Goal: Task Accomplishment & Management: Complete application form

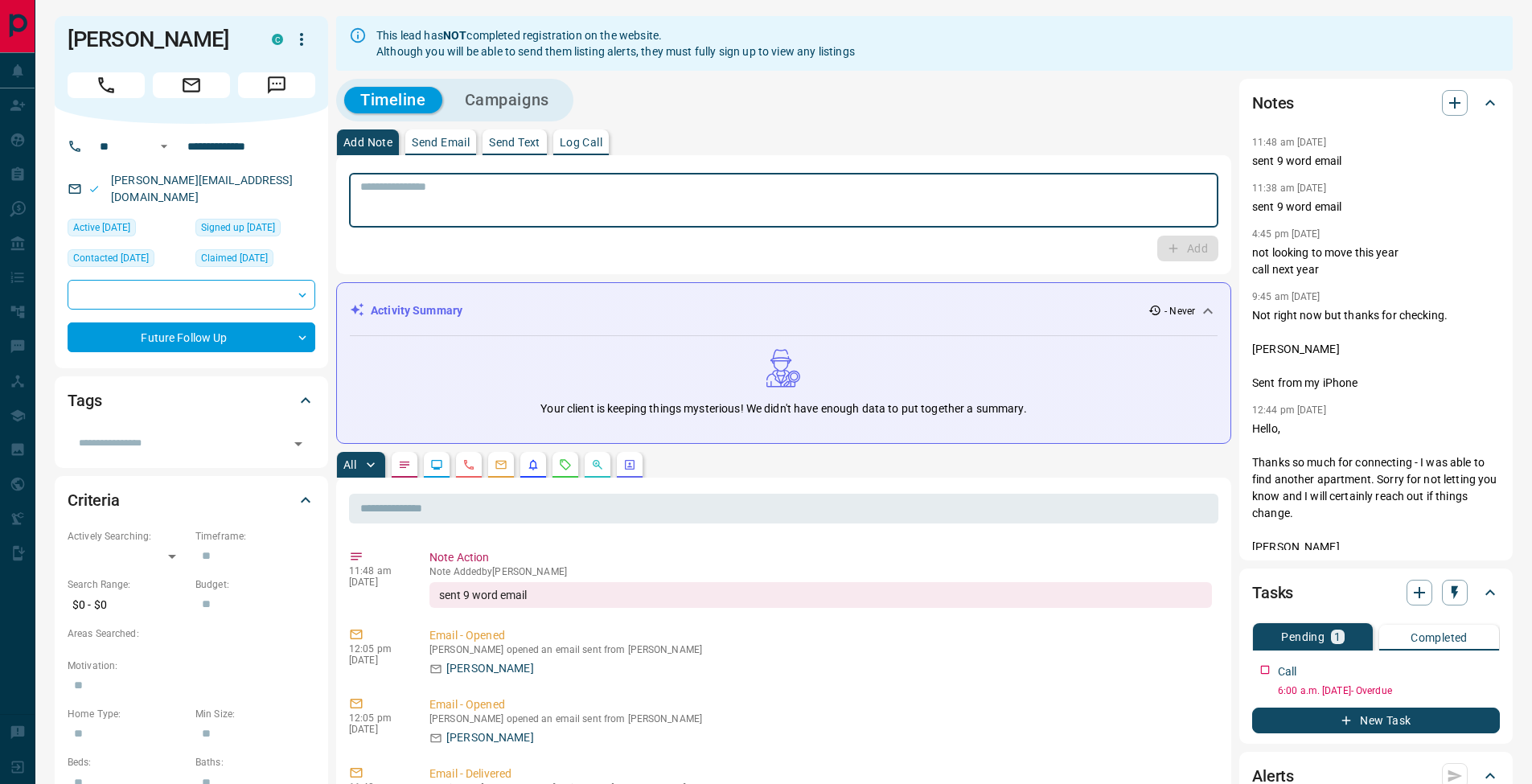
click at [852, 199] on textarea at bounding box center [784, 200] width 847 height 41
type textarea "**********"
click at [1209, 254] on button "Add" at bounding box center [1188, 248] width 61 height 26
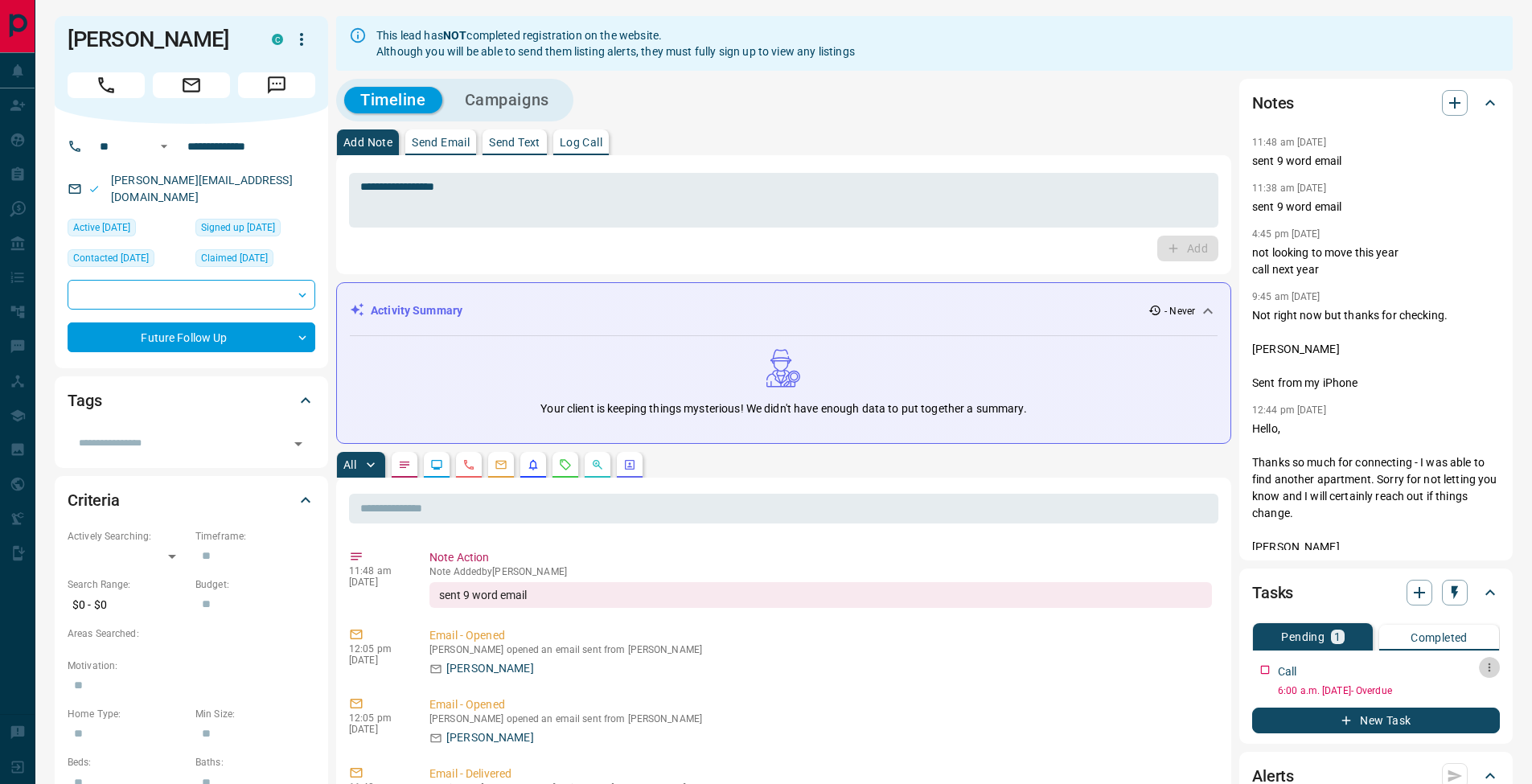
click at [1495, 665] on icon "button" at bounding box center [1489, 667] width 13 height 13
click at [1475, 686] on li "Edit" at bounding box center [1464, 698] width 71 height 24
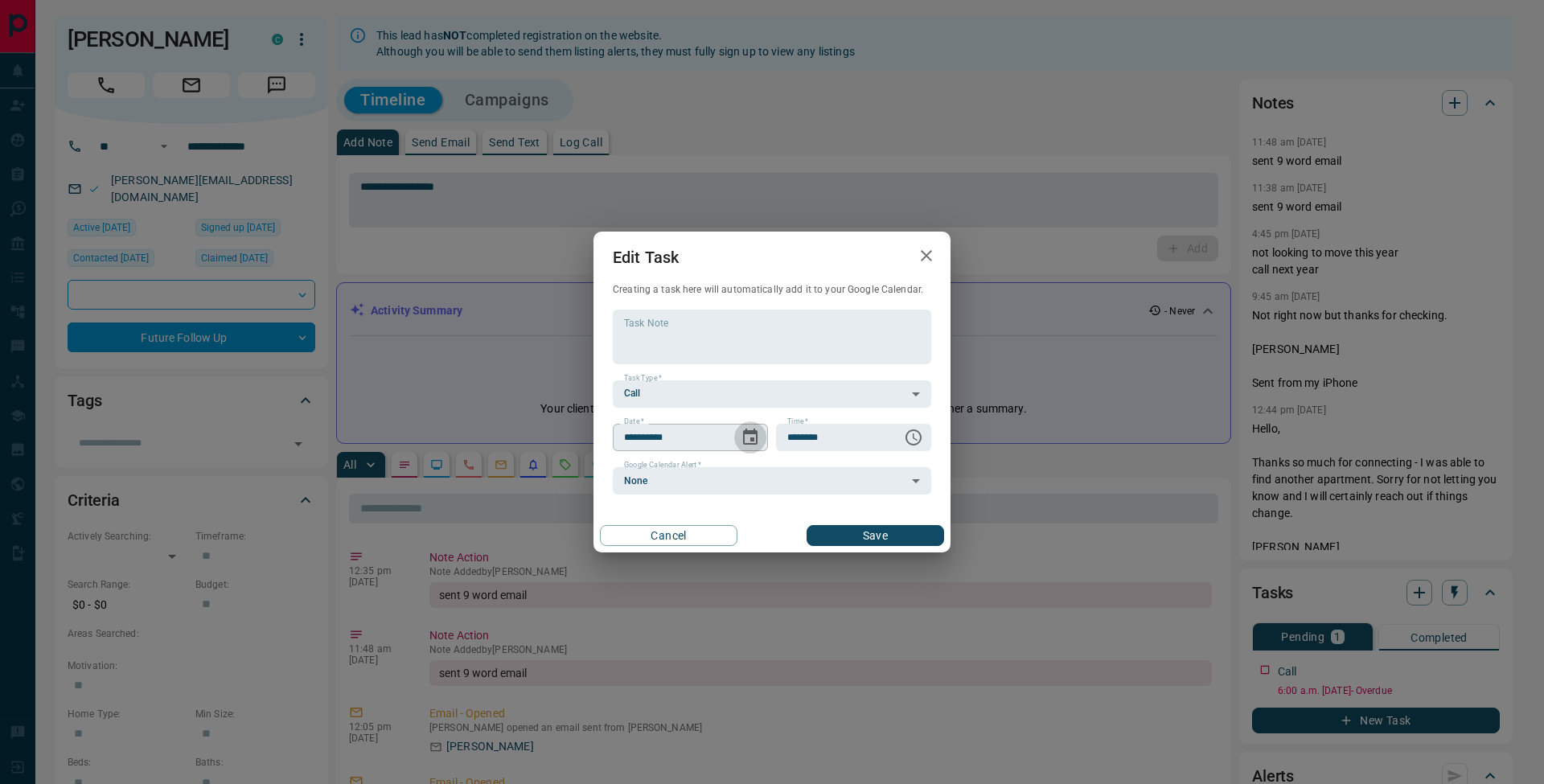
click at [759, 443] on icon "Choose date, selected date is Oct 10, 2025" at bounding box center [750, 437] width 19 height 19
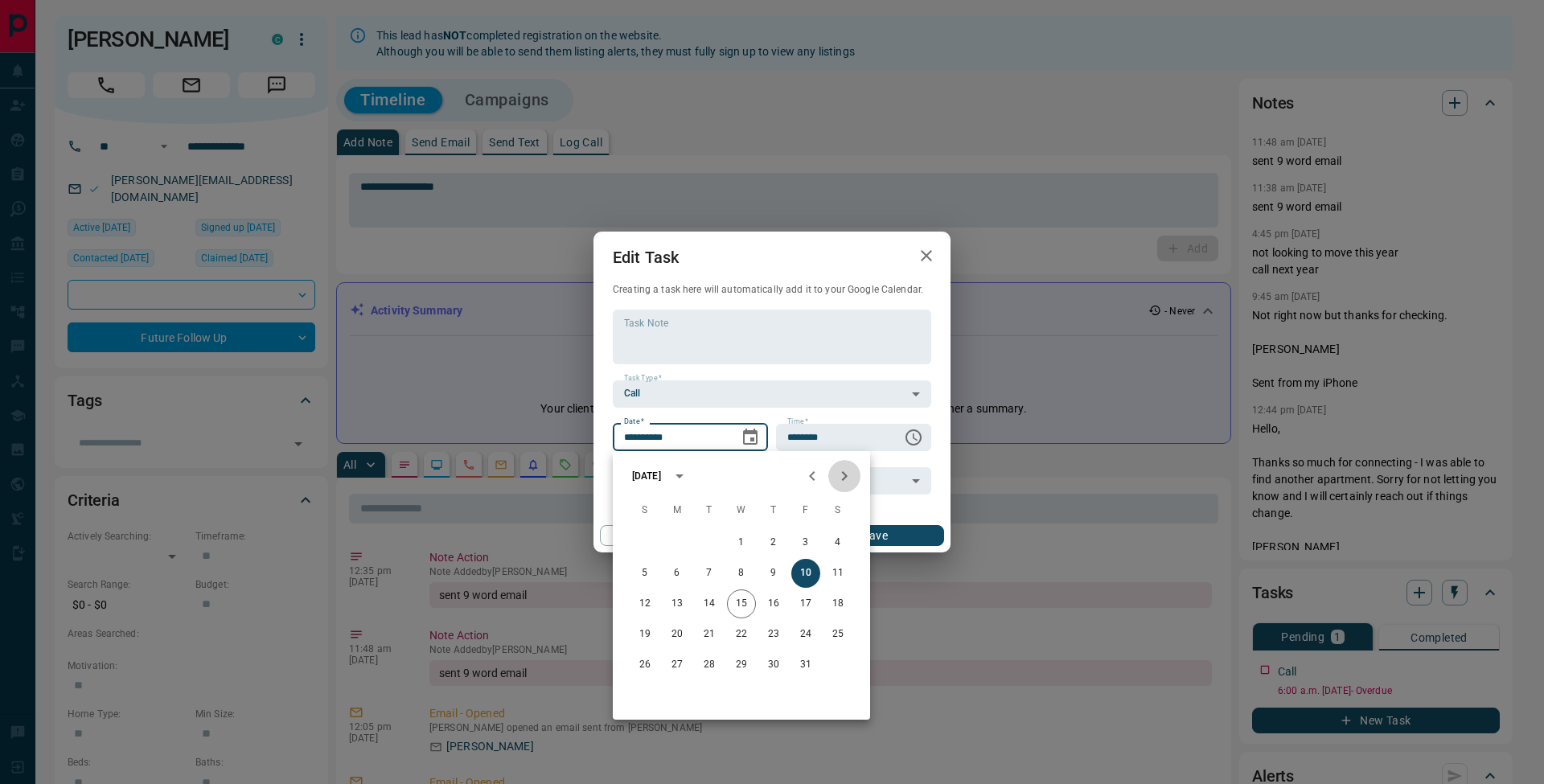
click at [847, 471] on icon "Next month" at bounding box center [845, 475] width 19 height 19
click at [771, 634] on button "22" at bounding box center [774, 634] width 29 height 29
type input "**********"
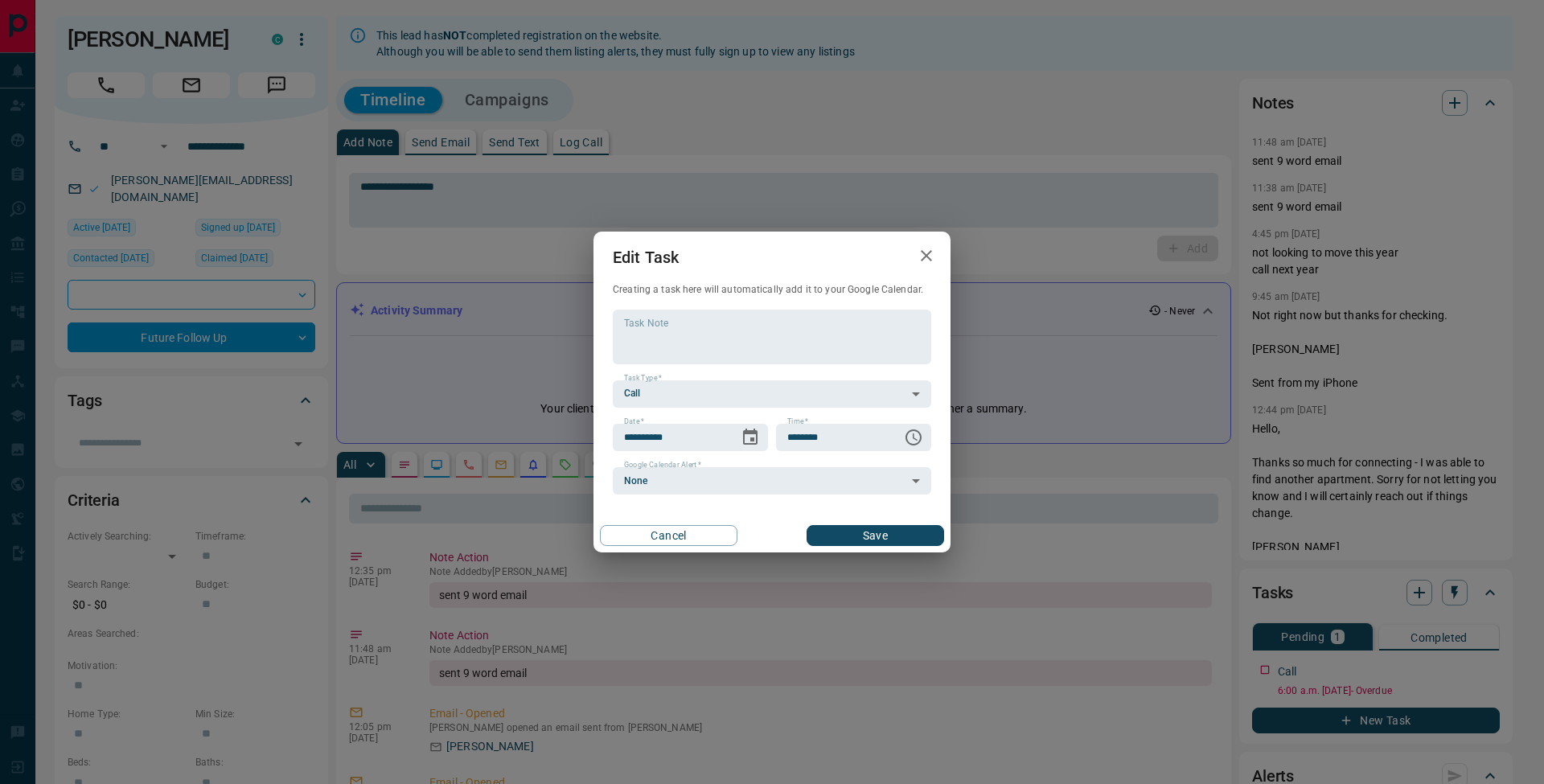
drag, startPoint x: 926, startPoint y: 533, endPoint x: 917, endPoint y: 534, distance: 9.1
click at [926, 533] on button "Save" at bounding box center [876, 536] width 138 height 21
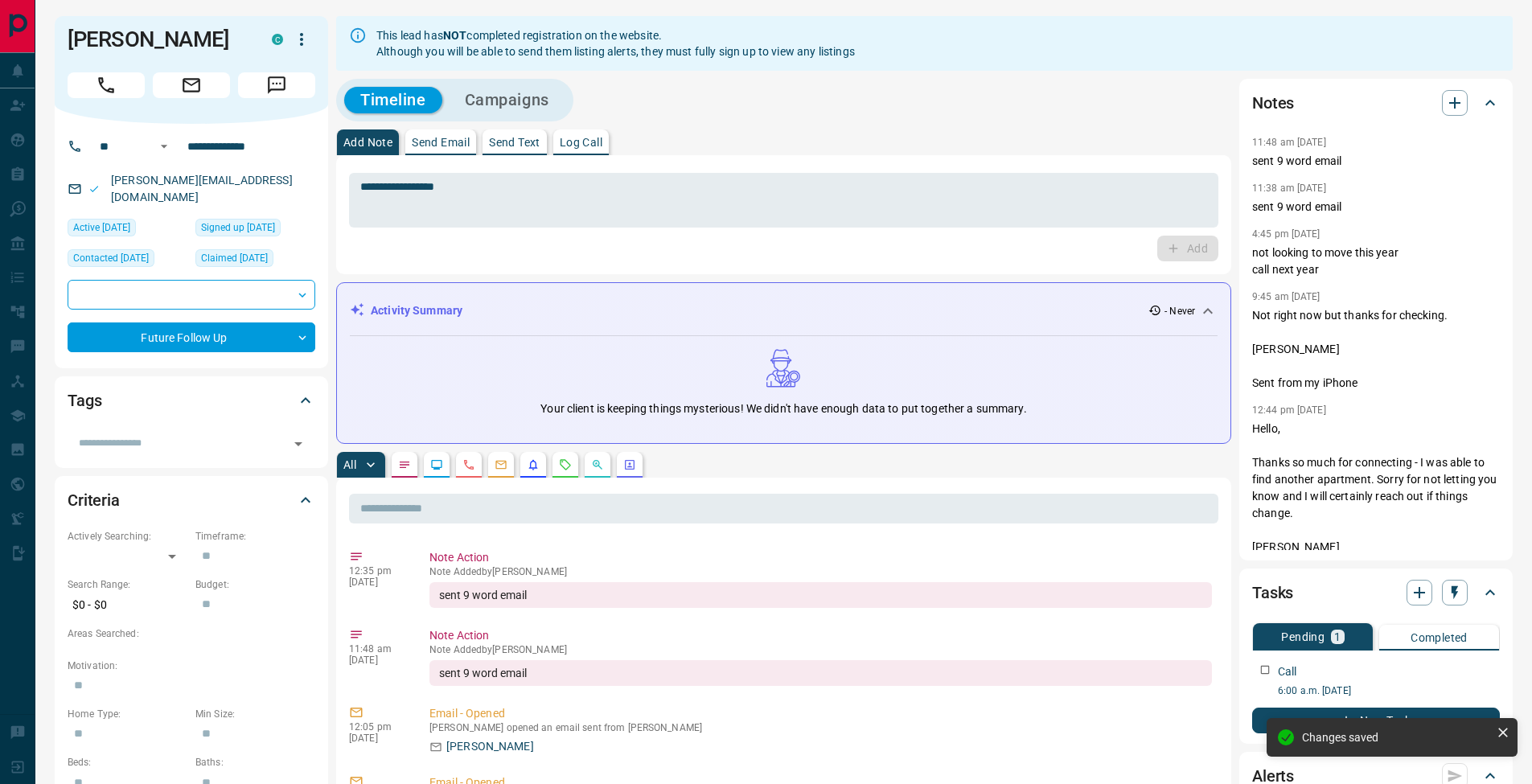
click at [458, 132] on button "Send Email" at bounding box center [440, 143] width 71 height 26
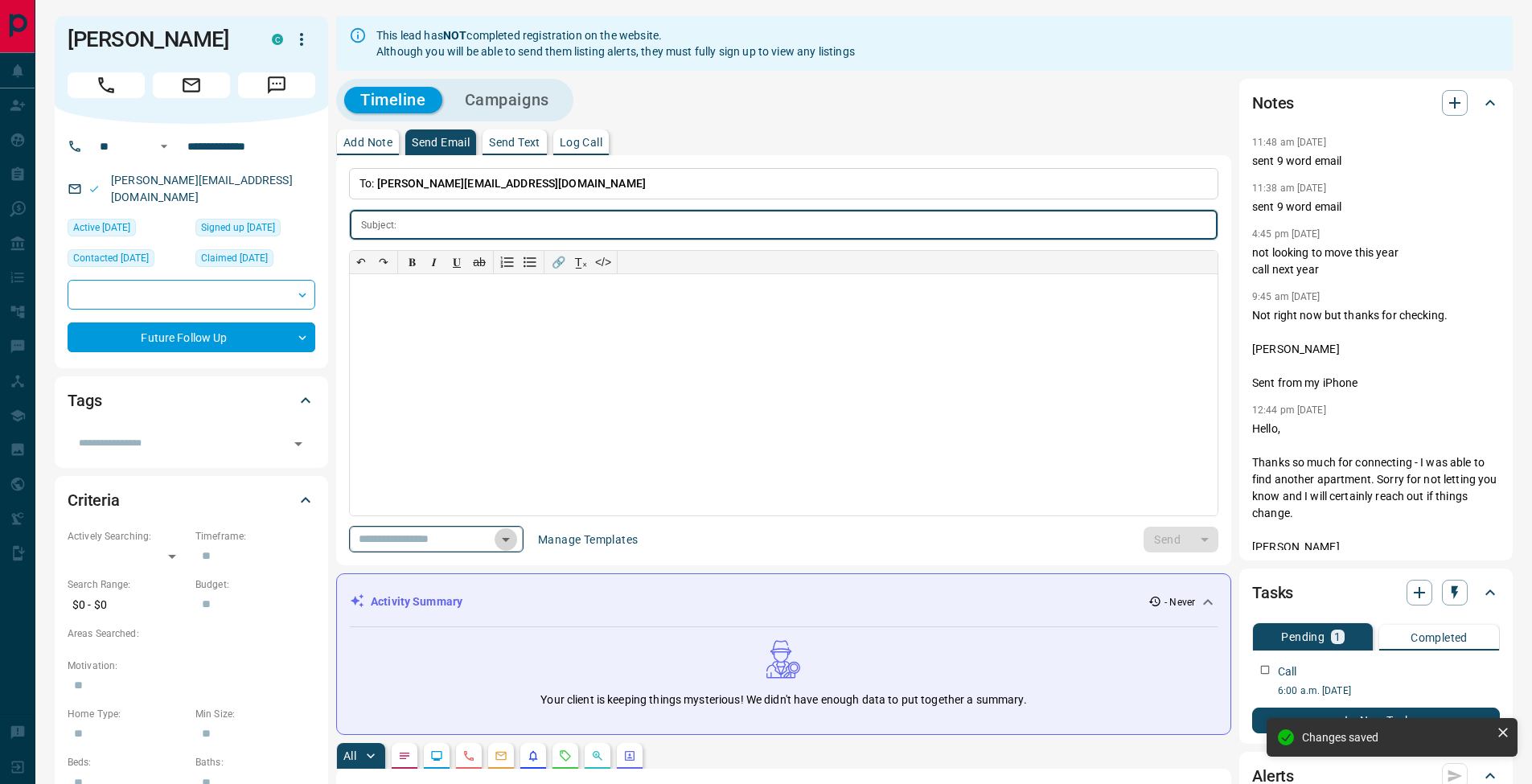
click at [515, 540] on icon "Open" at bounding box center [506, 539] width 19 height 19
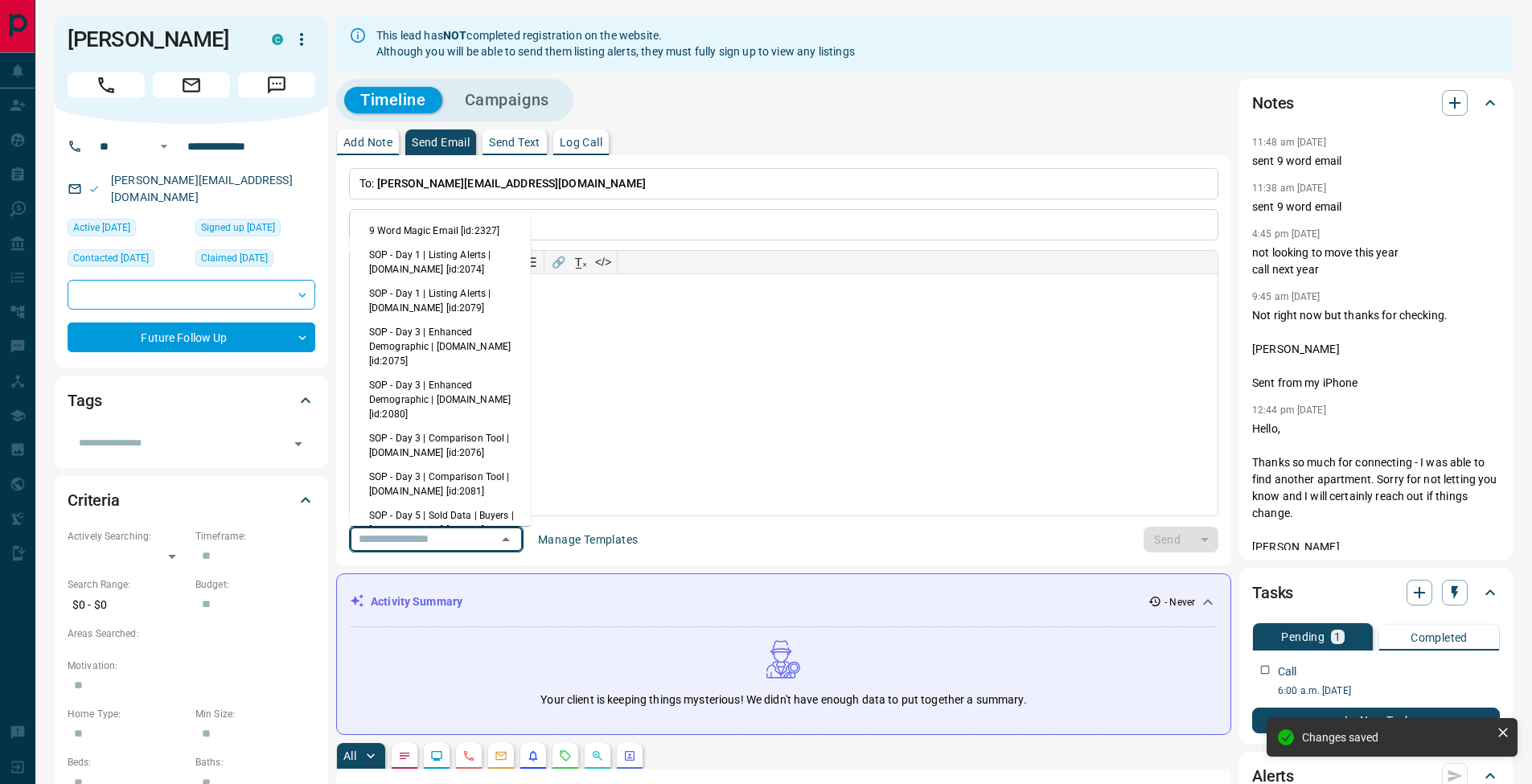
click at [440, 224] on li "9 Word Magic Email [id:2327]" at bounding box center [440, 230] width 181 height 24
type input "****"
type input "**********"
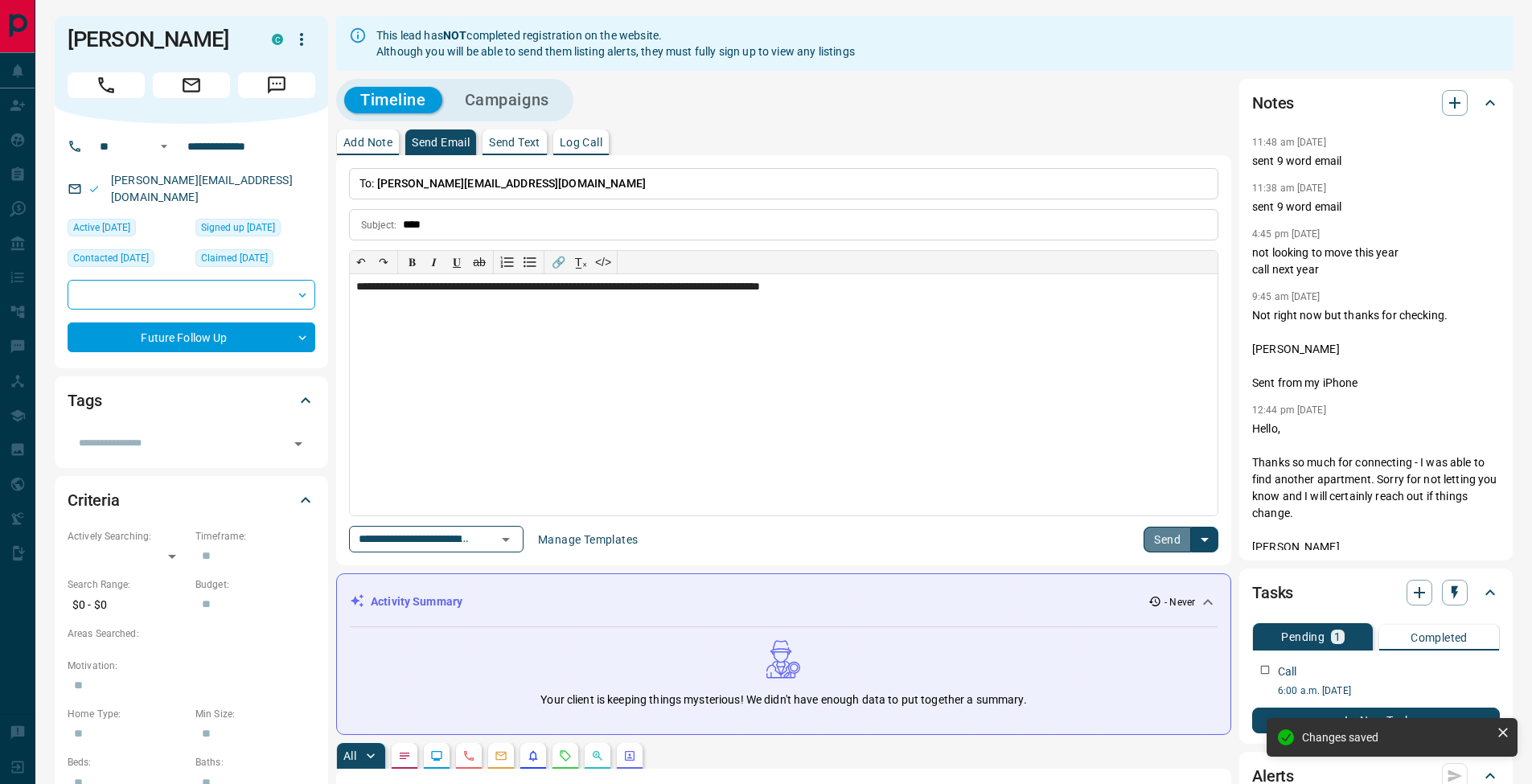
click at [1166, 542] on button "Send" at bounding box center [1167, 539] width 47 height 26
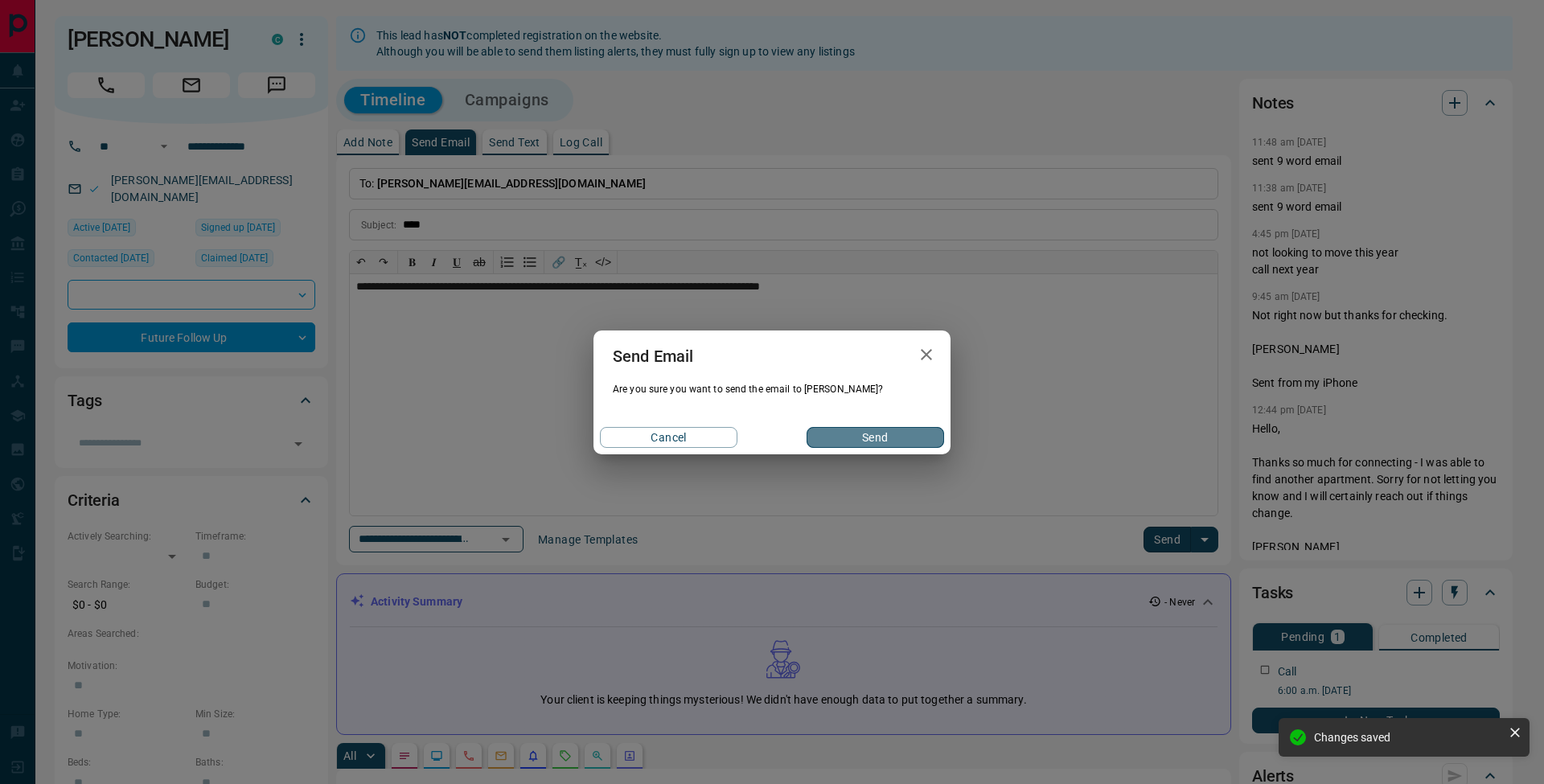
click at [866, 442] on button "Send" at bounding box center [876, 438] width 138 height 21
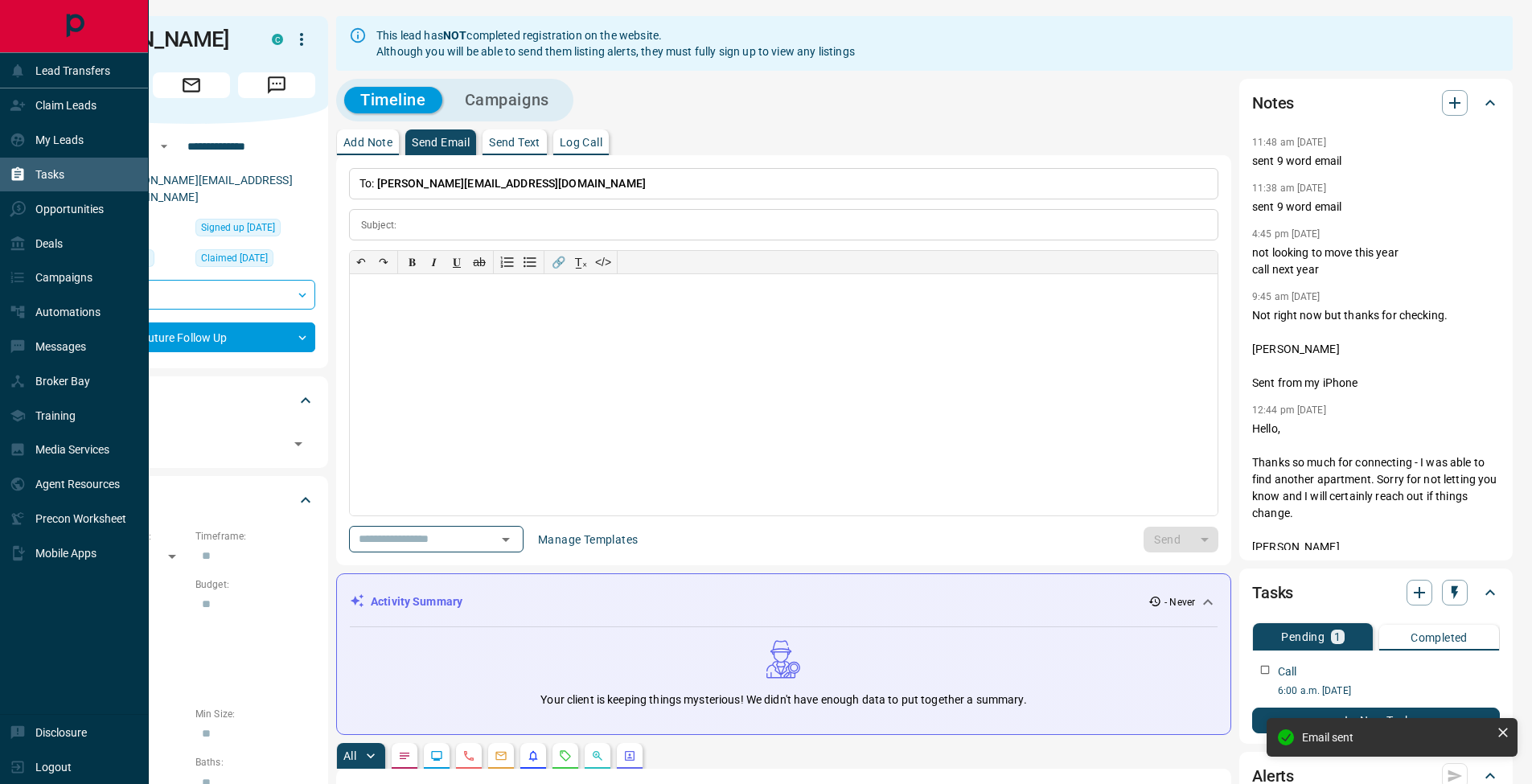
click at [27, 175] on div "Tasks" at bounding box center [37, 175] width 55 height 27
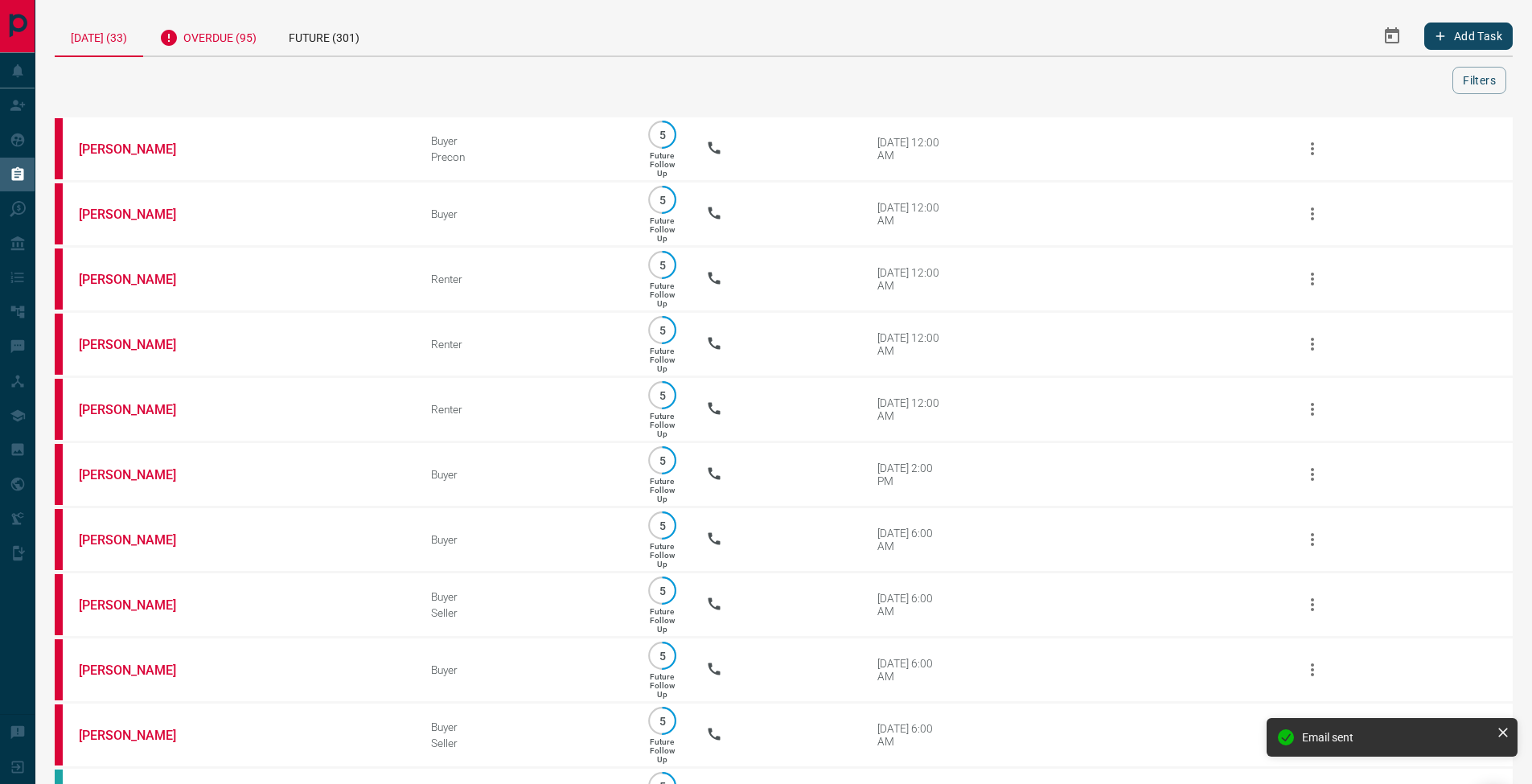
click at [259, 21] on div "Overdue (95)" at bounding box center [207, 36] width 130 height 40
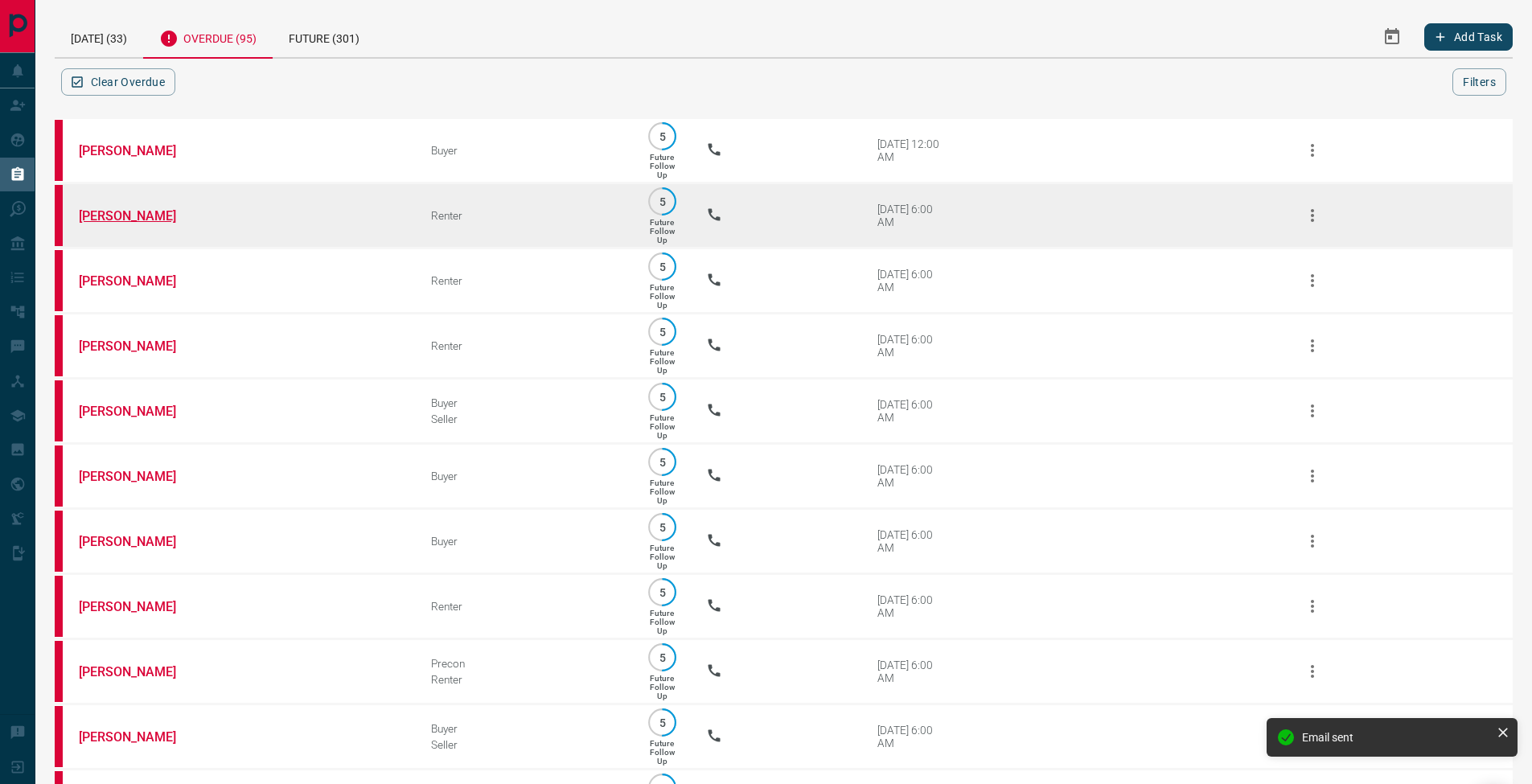
click at [120, 222] on link "[PERSON_NAME]" at bounding box center [139, 216] width 120 height 15
